Goal: Information Seeking & Learning: Learn about a topic

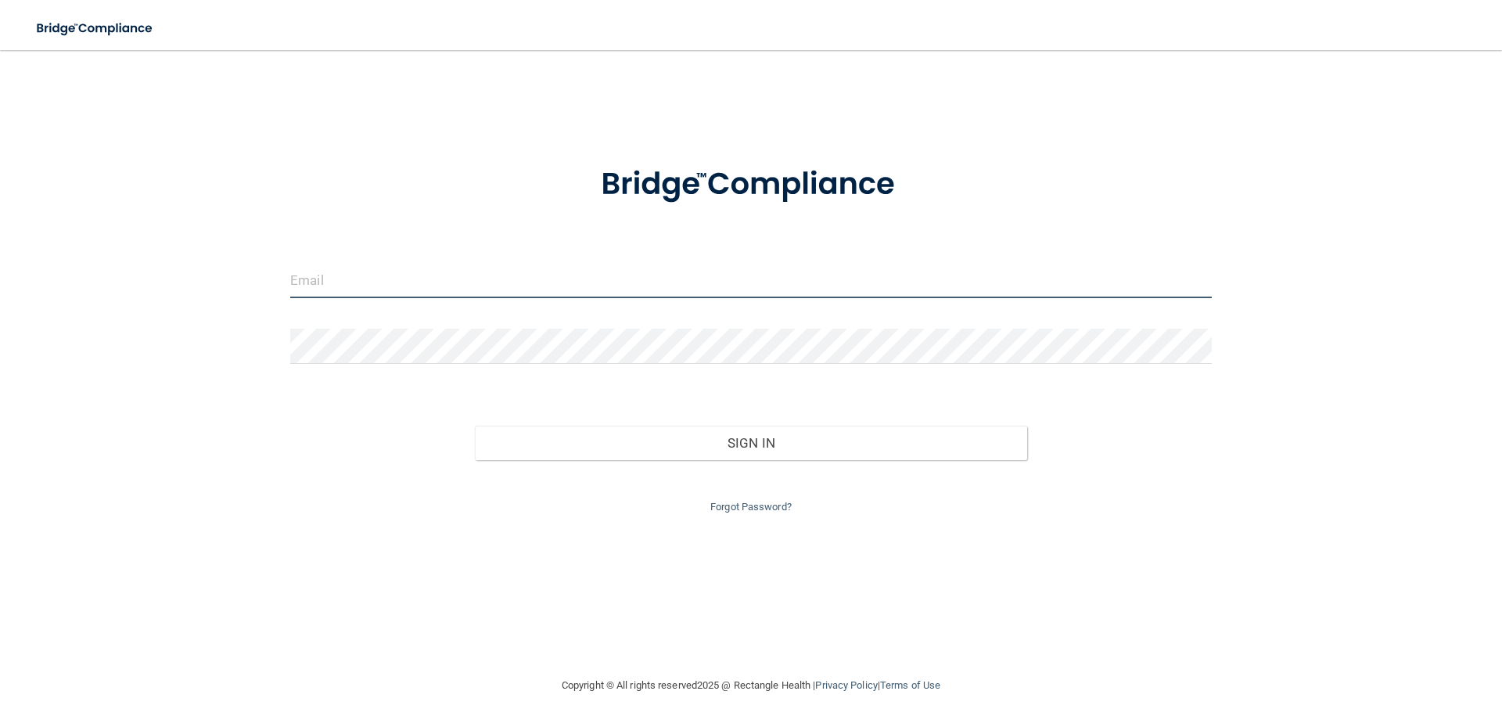
click at [586, 279] on input "email" at bounding box center [750, 280] width 921 height 35
type input "[EMAIL_ADDRESS][DOMAIN_NAME]"
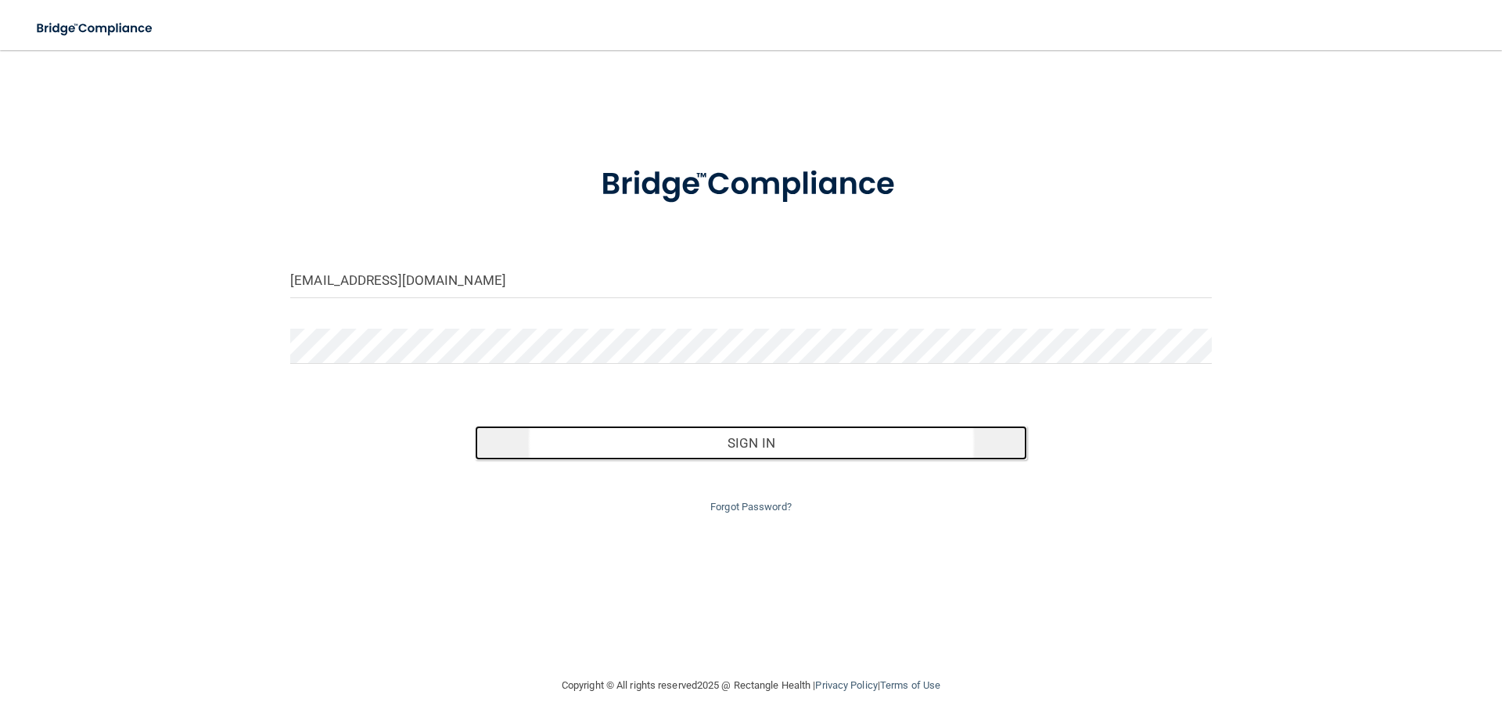
click at [813, 451] on button "Sign In" at bounding box center [751, 442] width 553 height 34
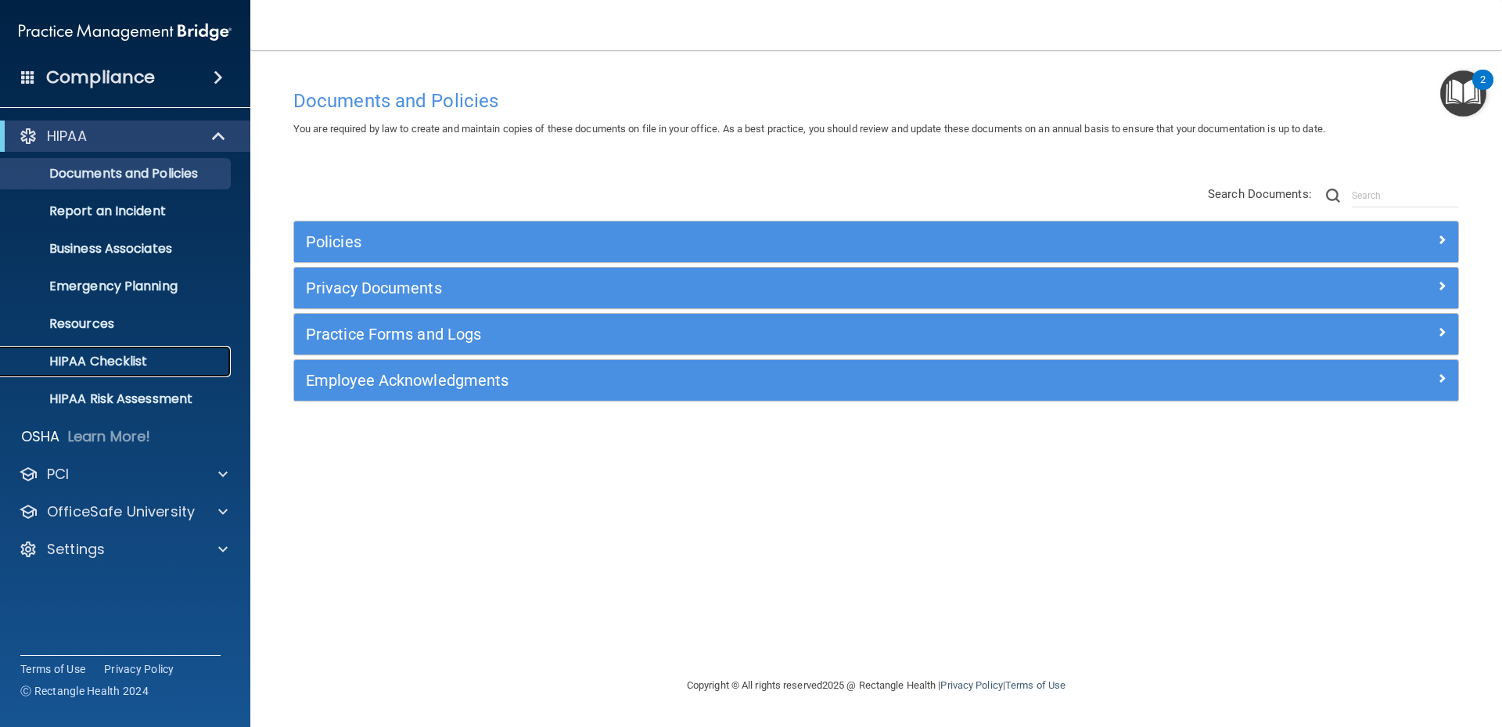
click at [127, 360] on p "HIPAA Checklist" at bounding box center [117, 362] width 214 height 16
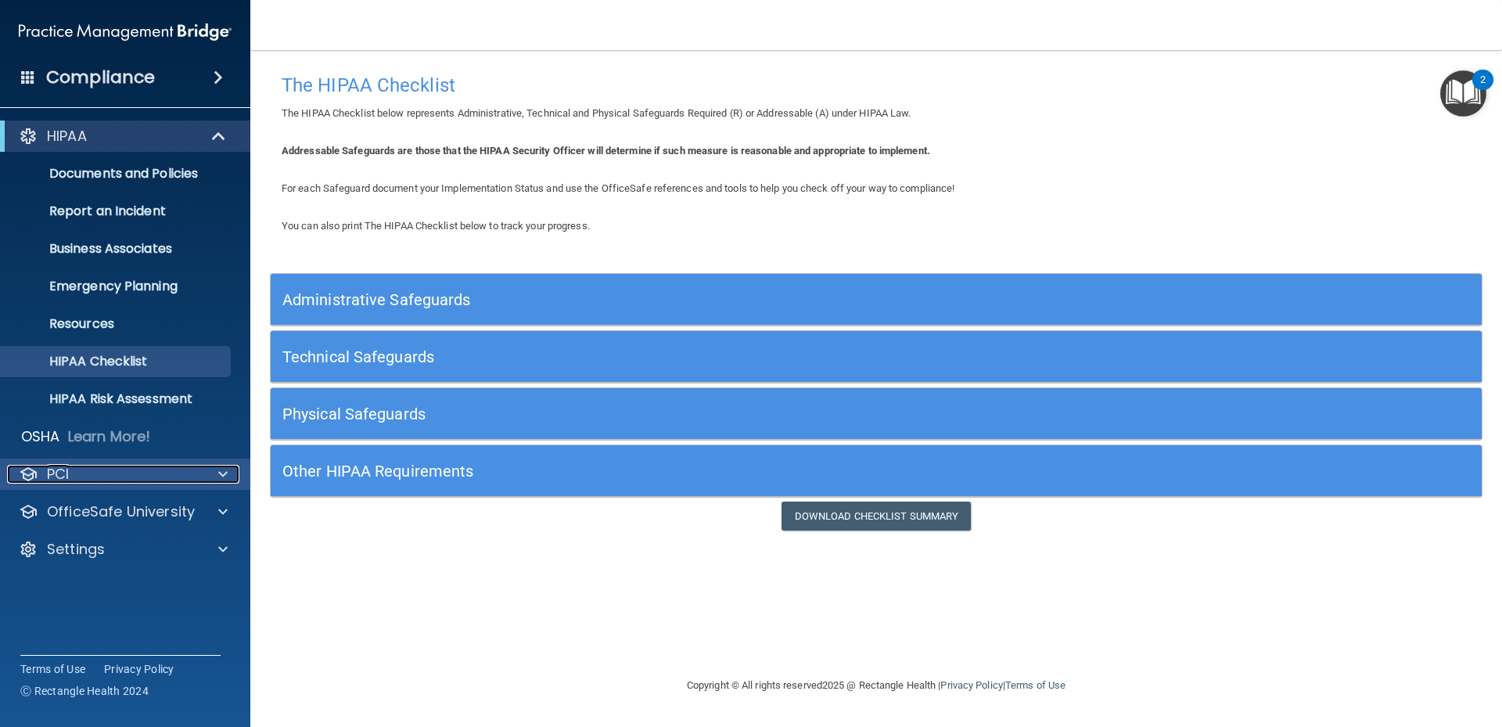
click at [99, 469] on div "PCI" at bounding box center [104, 474] width 194 height 19
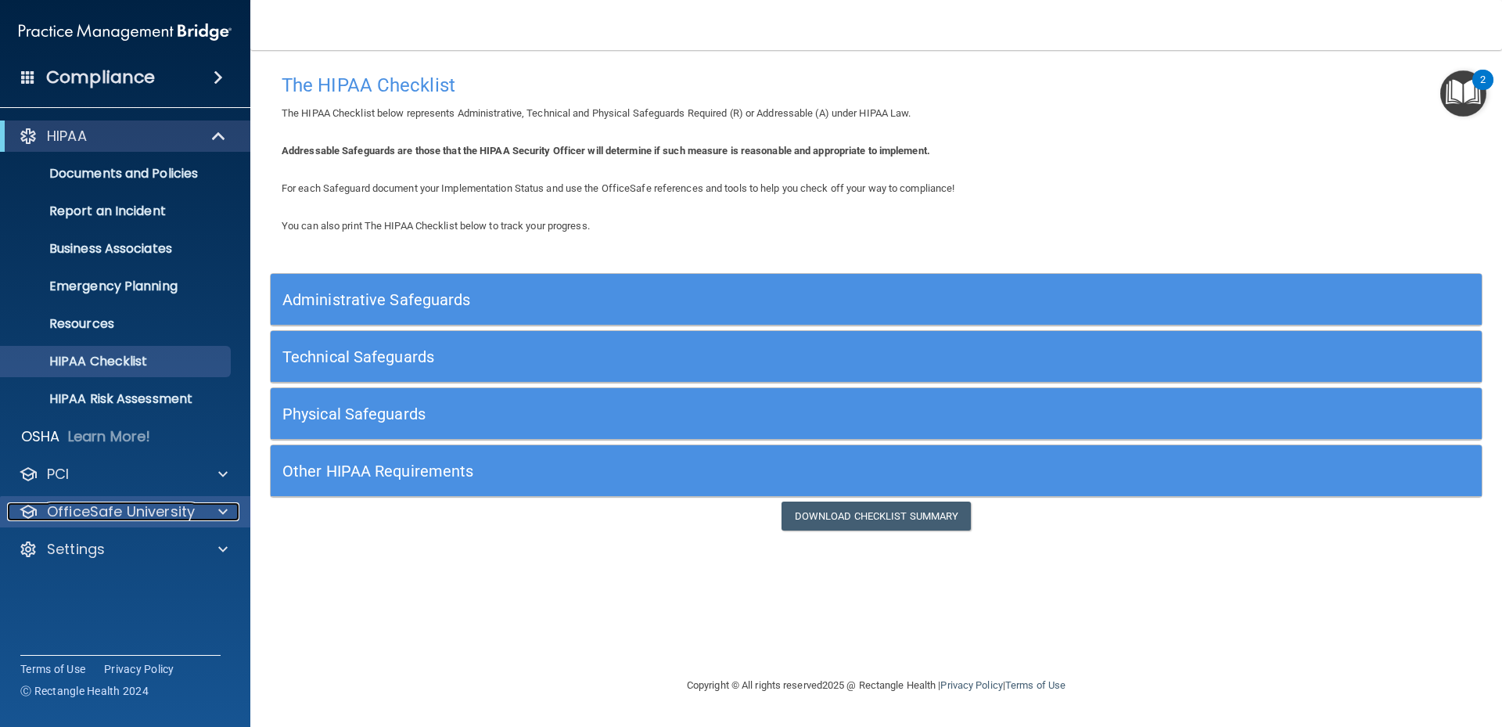
click at [151, 515] on p "OfficeSafe University" at bounding box center [121, 511] width 148 height 19
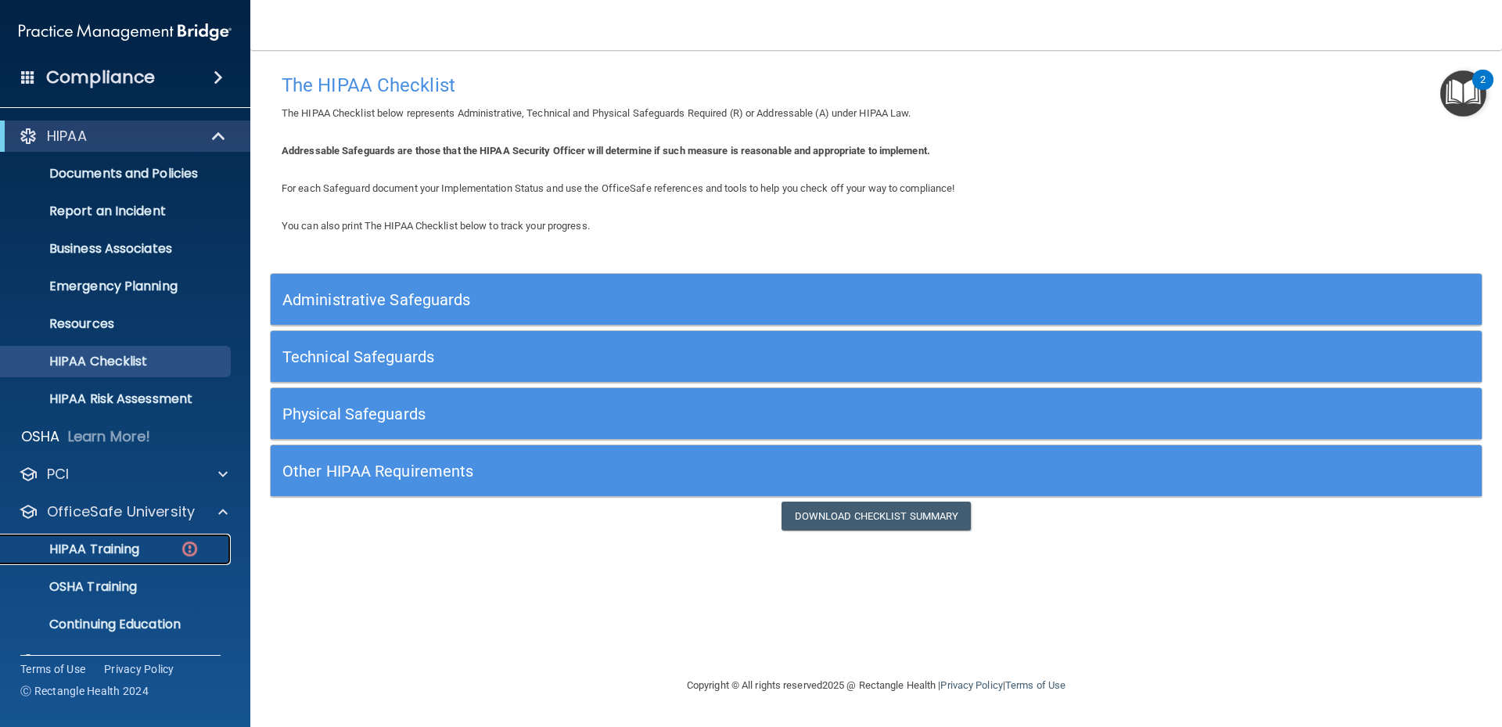
click at [119, 548] on p "HIPAA Training" at bounding box center [74, 549] width 129 height 16
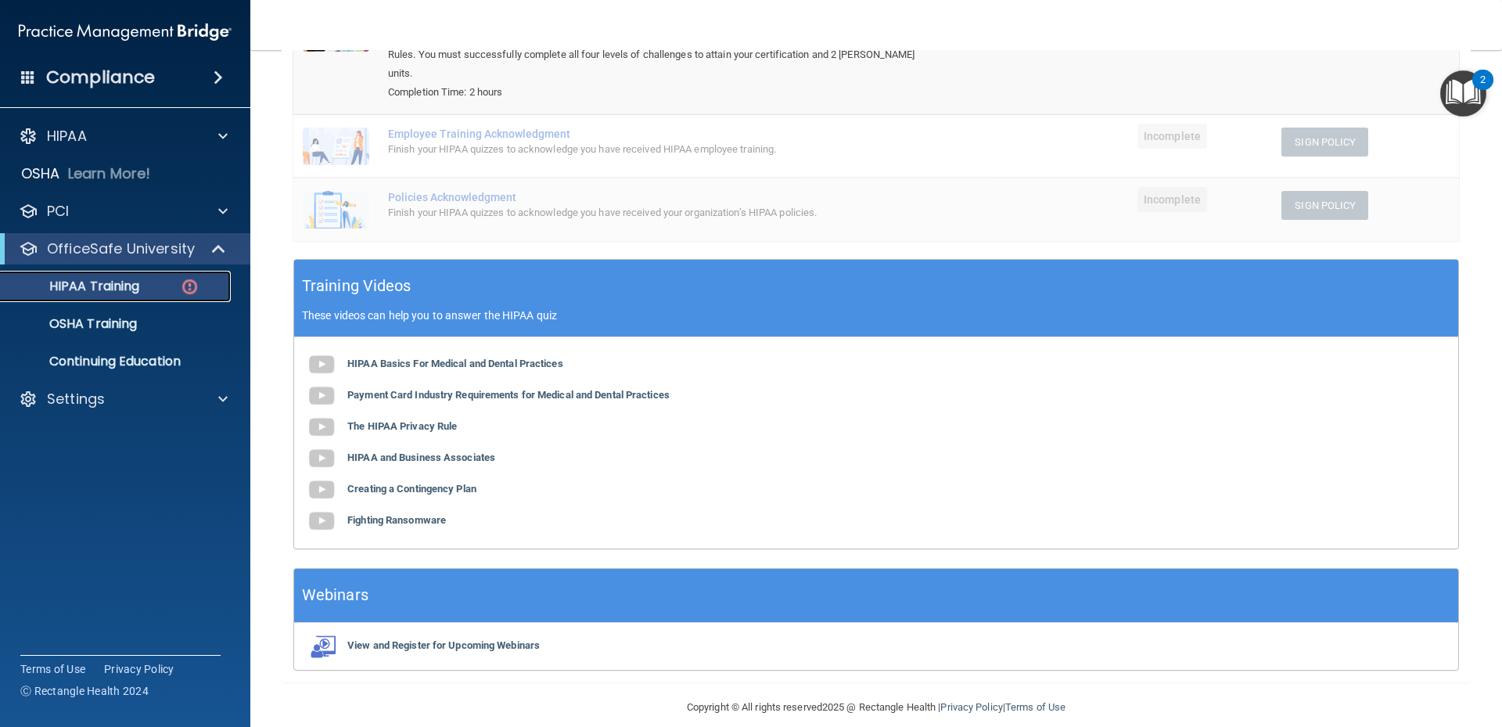
scroll to position [40, 0]
